Goal: Navigation & Orientation: Go to known website

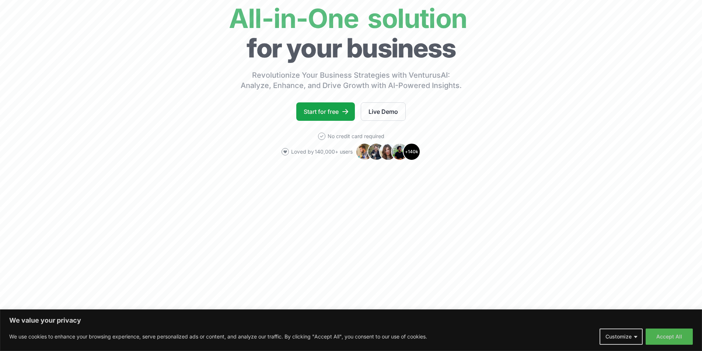
scroll to position [74, 0]
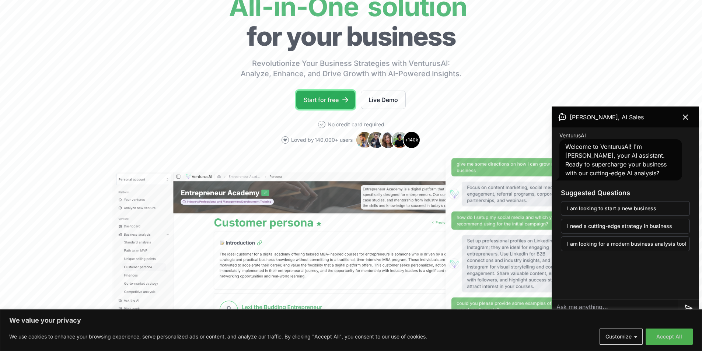
click at [330, 100] on link "Start for free" at bounding box center [325, 100] width 59 height 18
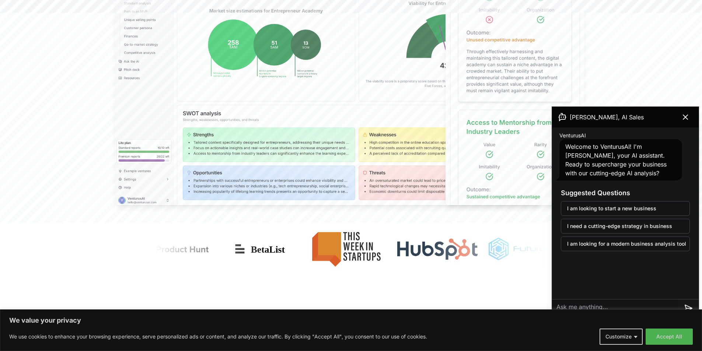
scroll to position [369, 0]
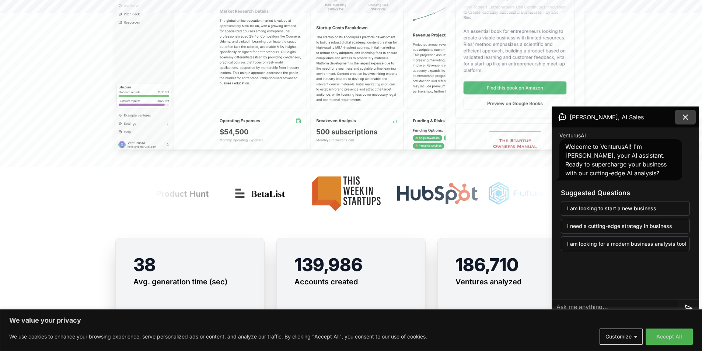
click at [691, 115] on button at bounding box center [685, 117] width 21 height 15
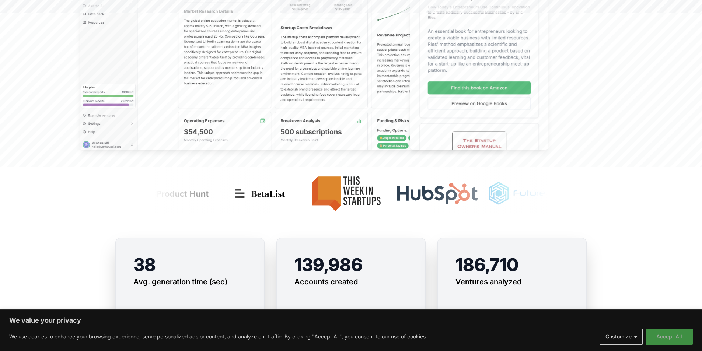
click at [668, 339] on button "Accept All" at bounding box center [669, 337] width 47 height 16
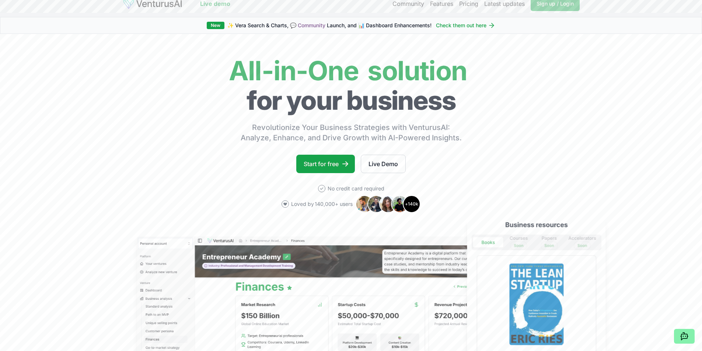
scroll to position [0, 0]
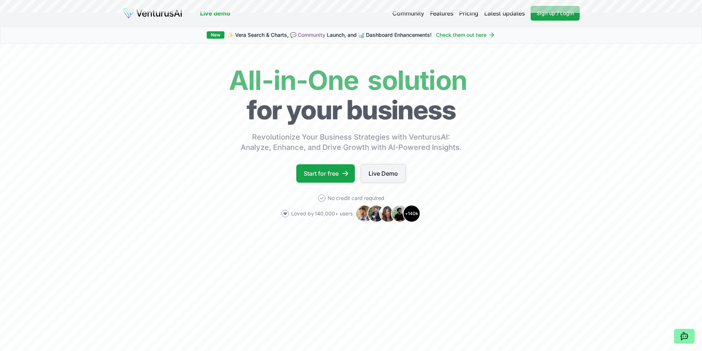
click at [381, 172] on link "Live Demo" at bounding box center [383, 173] width 45 height 18
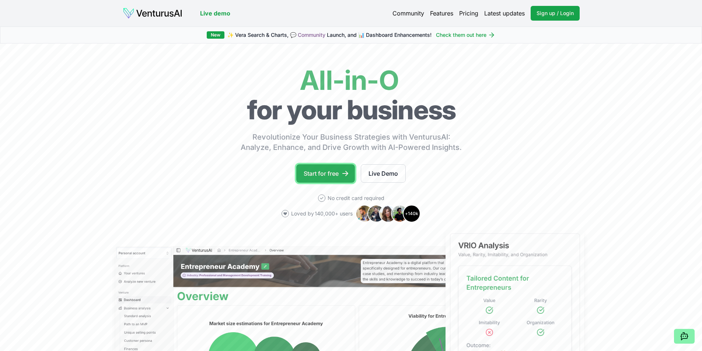
click at [329, 171] on link "Start for free" at bounding box center [325, 173] width 59 height 18
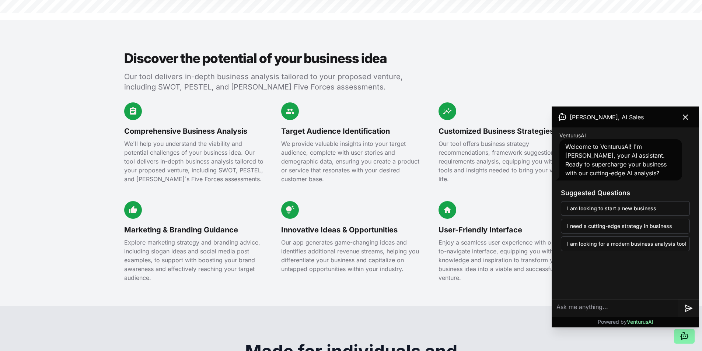
scroll to position [848, 0]
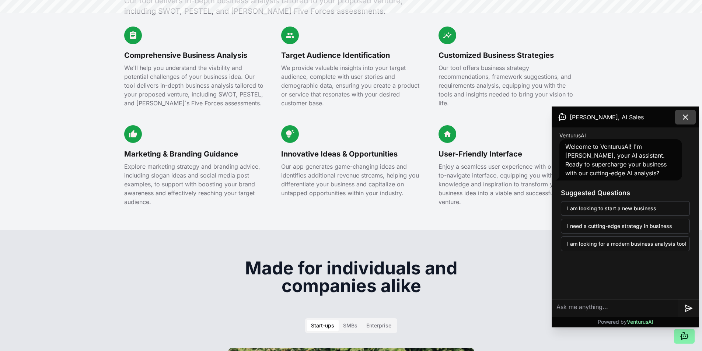
click at [682, 116] on icon at bounding box center [685, 117] width 9 height 9
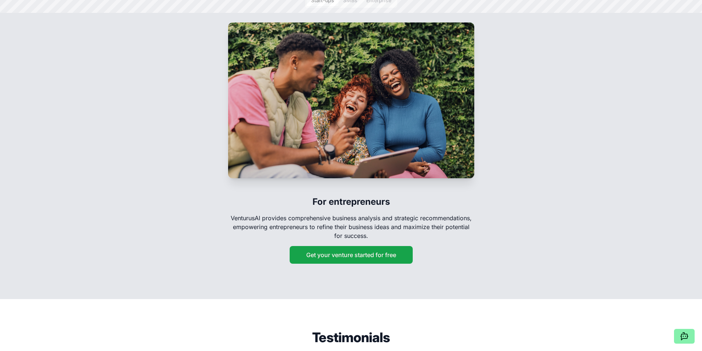
scroll to position [1180, 0]
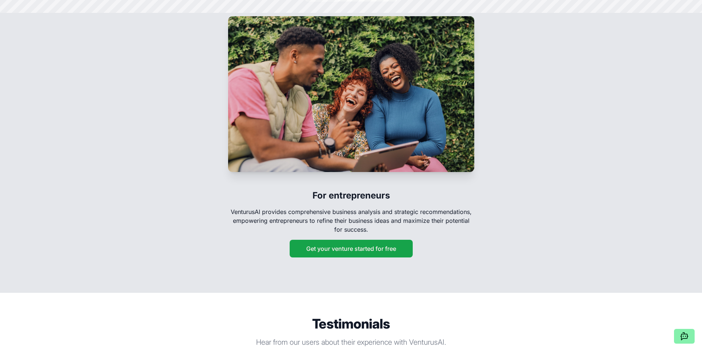
click at [573, 107] on section "Made for individuals and companies alike Start-ups SMBs Enterprise For entrepre…" at bounding box center [351, 95] width 702 height 395
click at [562, 178] on section "Made for individuals and companies alike Start-ups SMBs Enterprise For entrepre…" at bounding box center [351, 95] width 702 height 395
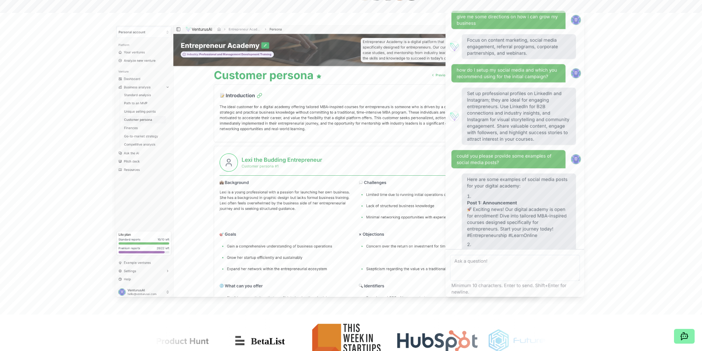
scroll to position [0, 0]
